Goal: Task Accomplishment & Management: Complete application form

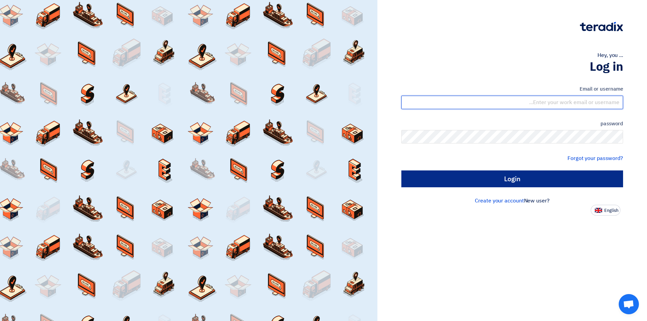
type input "[EMAIL_ADDRESS][DOMAIN_NAME]"
click at [497, 180] on input "Login" at bounding box center [512, 178] width 222 height 17
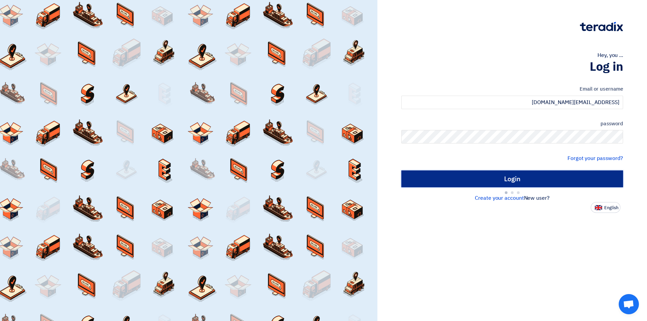
type input "Sign in"
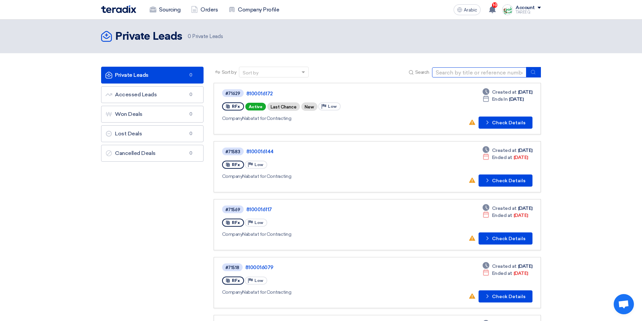
click at [455, 73] on input at bounding box center [479, 72] width 94 height 10
click at [384, 150] on link "8100016144" at bounding box center [330, 152] width 168 height 6
click at [455, 76] on input at bounding box center [479, 72] width 94 height 10
type input "71613"
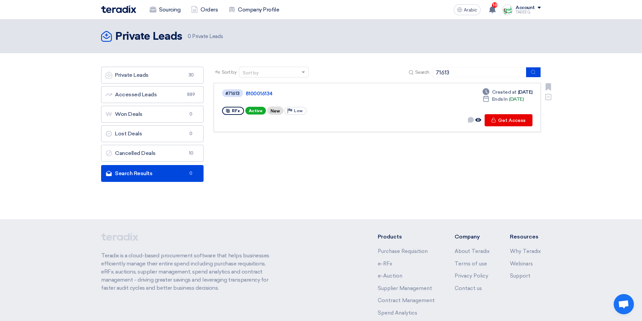
click at [269, 94] on link "8100016134" at bounding box center [330, 94] width 168 height 6
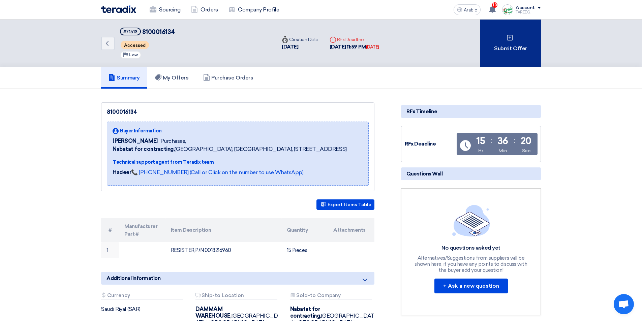
click at [511, 51] on font "Submit Offer" at bounding box center [510, 48] width 33 height 6
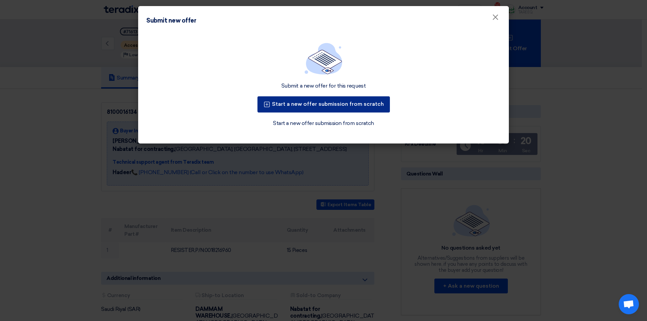
click at [360, 110] on button "Start a new offer submission from scratch" at bounding box center [323, 104] width 132 height 16
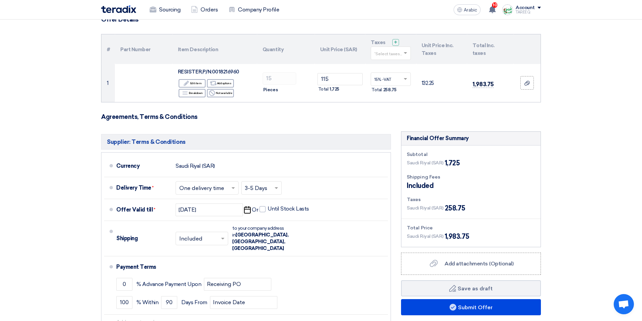
scroll to position [67, 0]
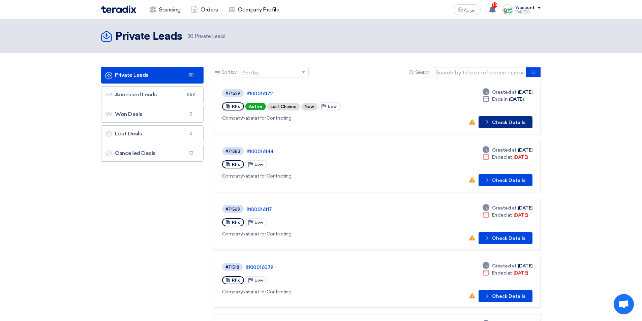
click at [509, 125] on button "Check details Check Details" at bounding box center [505, 122] width 54 height 12
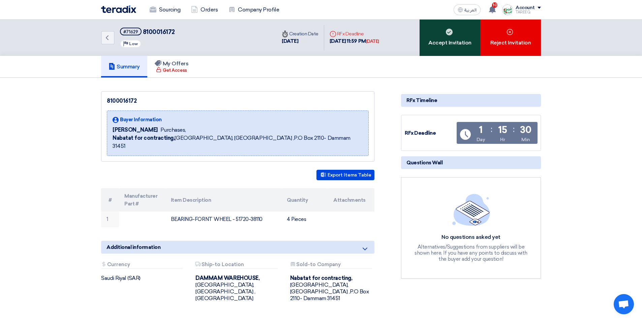
click at [460, 38] on div "Accept Invitation" at bounding box center [449, 38] width 61 height 36
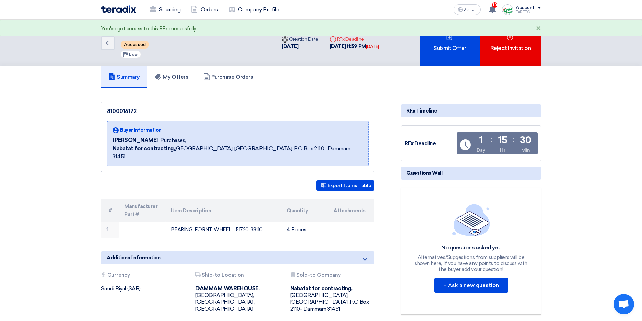
click at [460, 38] on div "Submit Offer" at bounding box center [449, 43] width 61 height 47
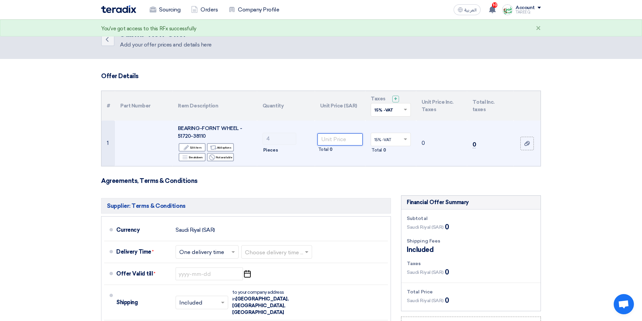
click at [348, 142] on input "number" at bounding box center [339, 139] width 45 height 12
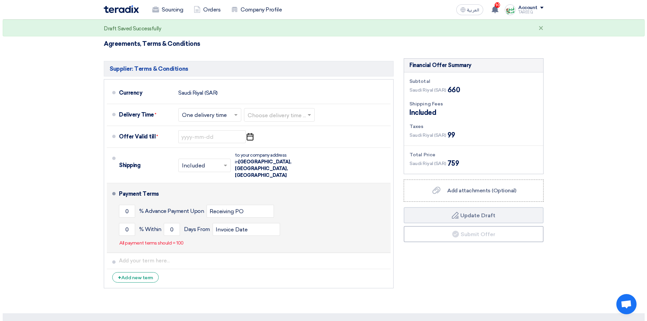
scroll to position [168, 0]
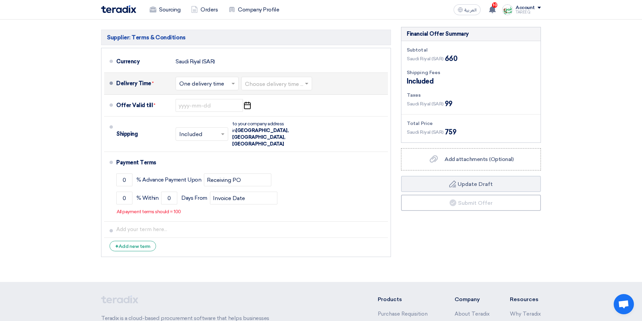
type input "165"
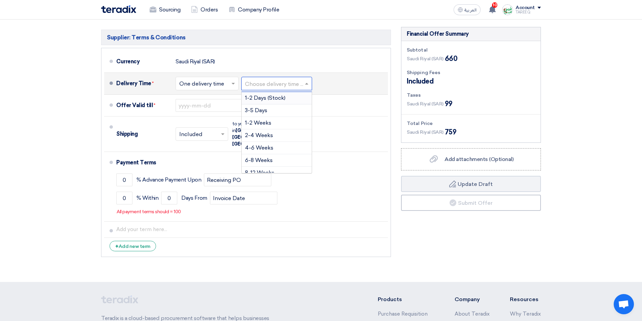
click at [262, 86] on input "text" at bounding box center [277, 84] width 64 height 10
click at [267, 114] on div "3-5 Days" at bounding box center [277, 110] width 70 height 12
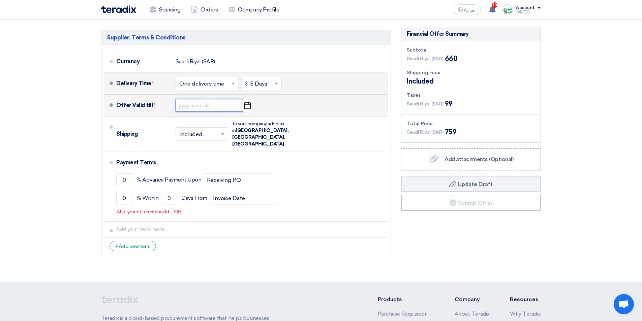
click at [207, 104] on input at bounding box center [208, 105] width 67 height 13
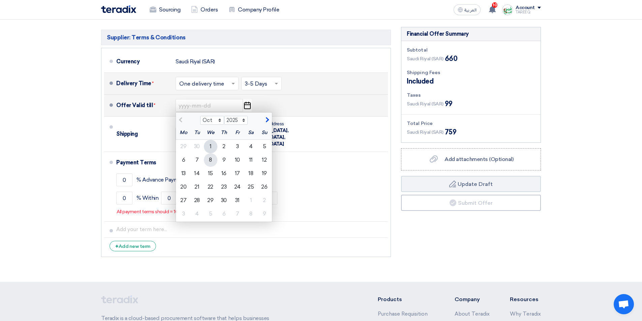
click at [209, 160] on div "8" at bounding box center [210, 159] width 13 height 13
type input "[DATE]"
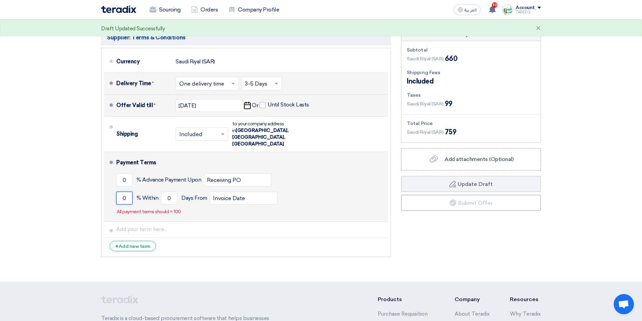
click at [117, 192] on input "0" at bounding box center [124, 198] width 16 height 13
type input "100"
click at [166, 192] on input "0" at bounding box center [169, 198] width 16 height 13
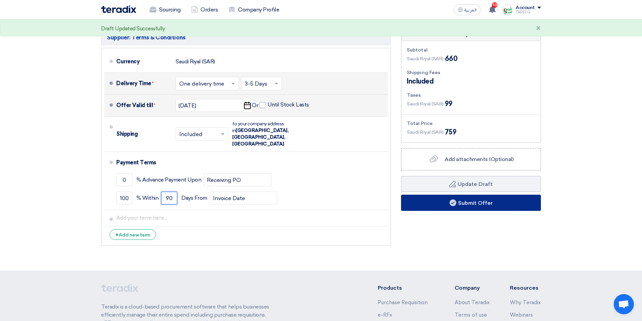
type input "90"
click at [448, 200] on button "Submit Offer" at bounding box center [471, 203] width 140 height 16
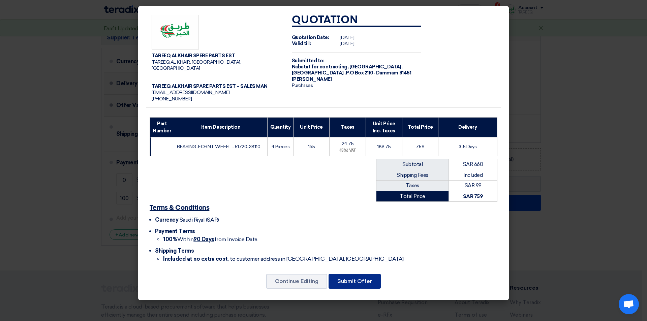
drag, startPoint x: 354, startPoint y: 273, endPoint x: 352, endPoint y: 258, distance: 14.6
click at [354, 274] on button "Submit Offer" at bounding box center [354, 281] width 52 height 15
